Goal: Task Accomplishment & Management: Manage account settings

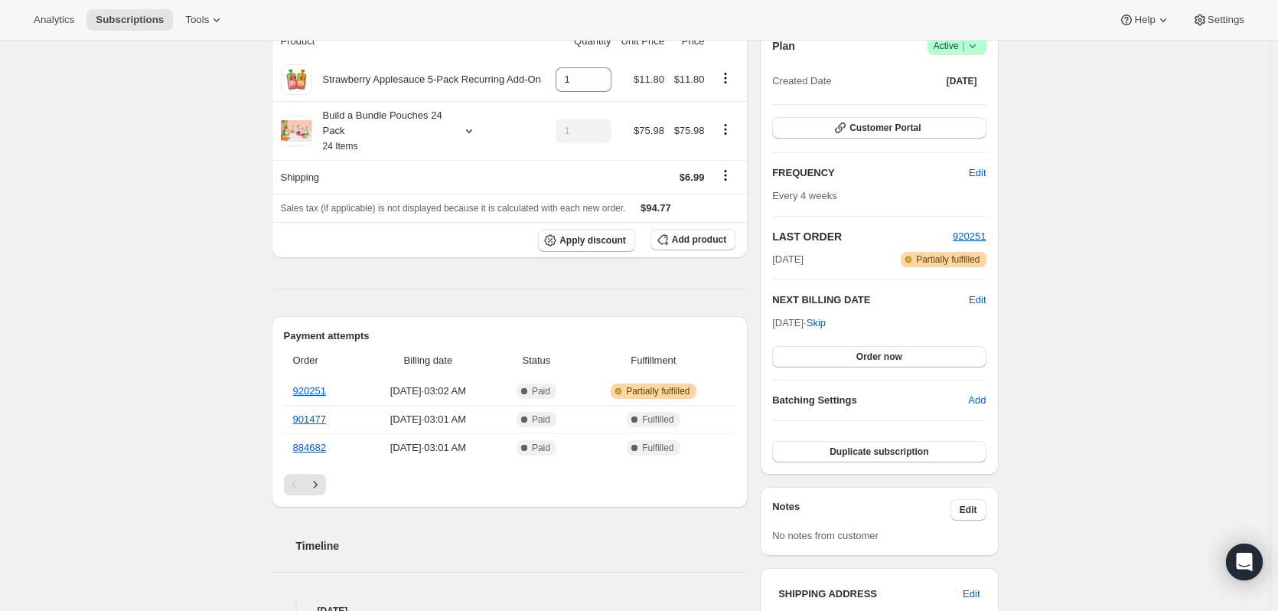
scroll to position [153, 0]
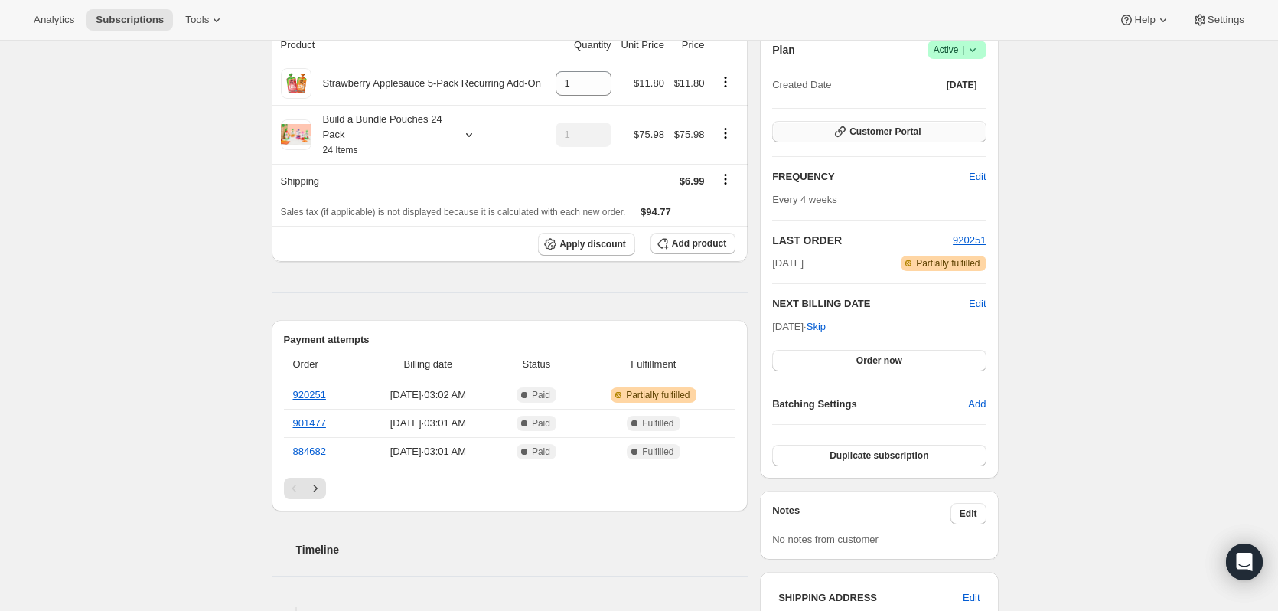
click at [877, 130] on span "Customer Portal" at bounding box center [885, 132] width 71 height 12
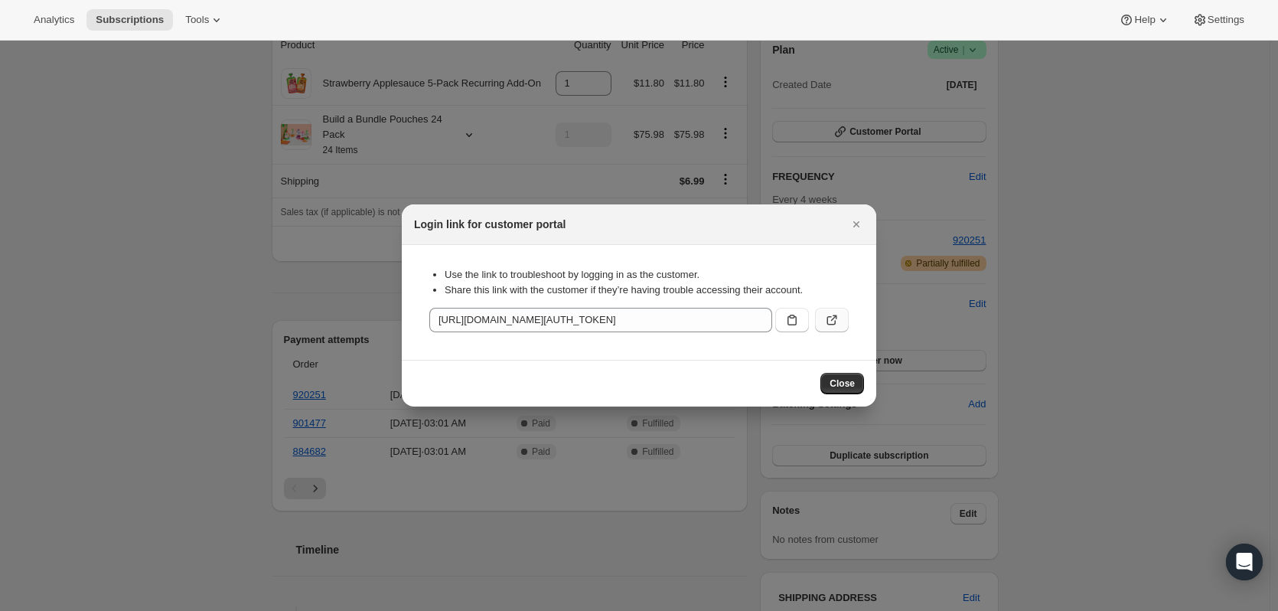
click at [828, 320] on icon ":rc2:" at bounding box center [831, 320] width 9 height 9
click at [854, 221] on icon "Close" at bounding box center [856, 224] width 15 height 15
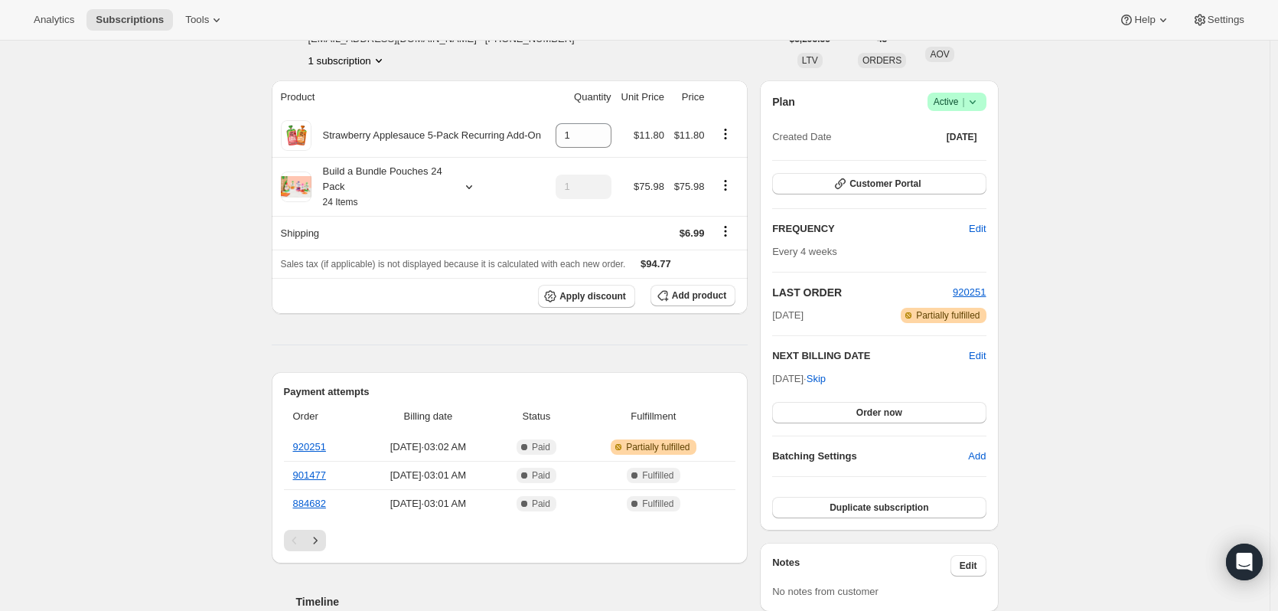
scroll to position [77, 0]
